Goal: Find specific page/section: Find specific page/section

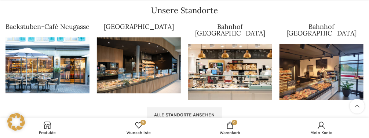
scroll to position [736, 0]
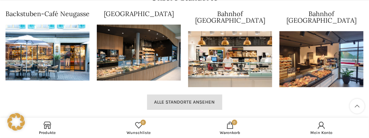
click at [159, 99] on span "Alle Standorte ansehen" at bounding box center [184, 102] width 61 height 6
click at [158, 95] on link "Alle Standorte ansehen" at bounding box center [184, 102] width 75 height 15
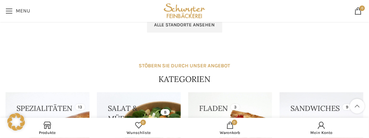
scroll to position [774, 0]
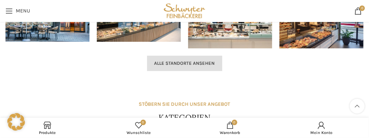
click at [171, 56] on link "Alle Standorte ansehen" at bounding box center [184, 63] width 75 height 15
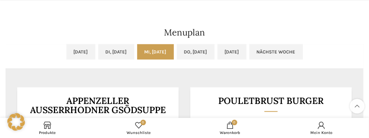
scroll to position [309, 0]
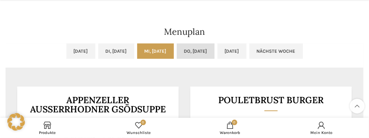
click at [194, 51] on link "Do, [DATE]" at bounding box center [196, 51] width 38 height 15
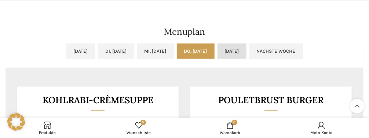
click at [244, 48] on link "Fr, 19.09.2025" at bounding box center [231, 51] width 29 height 15
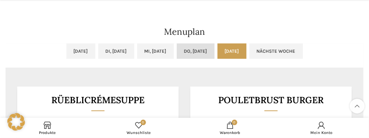
click at [212, 53] on link "Do, 18.09.2025" at bounding box center [196, 51] width 38 height 15
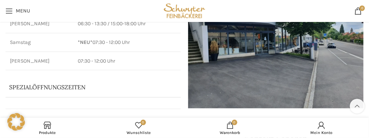
scroll to position [39, 0]
